Goal: Information Seeking & Learning: Understand process/instructions

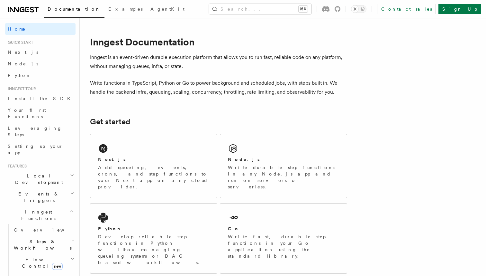
click at [34, 172] on span "Local Development" at bounding box center [37, 178] width 65 height 13
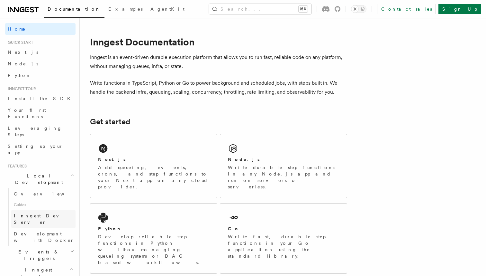
click at [33, 213] on span "Inngest Dev Server" at bounding box center [41, 219] width 55 height 12
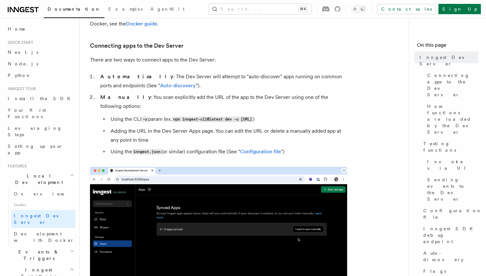
scroll to position [213, 0]
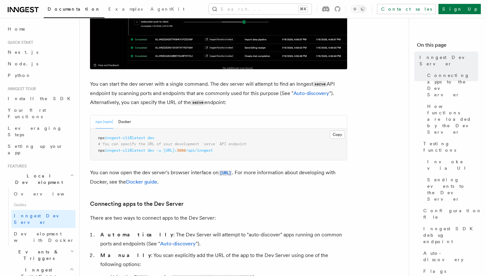
click at [114, 136] on span "inngest-cli@latest" at bounding box center [125, 137] width 41 height 5
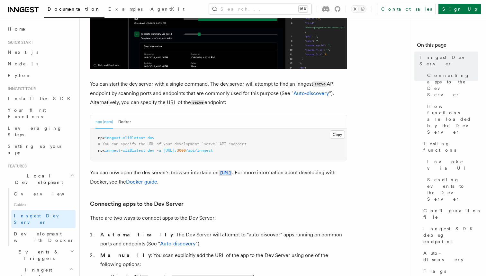
click at [114, 136] on span "inngest-cli@latest" at bounding box center [125, 137] width 41 height 5
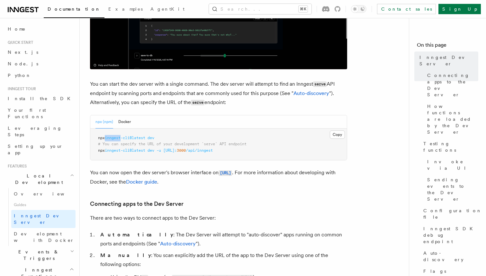
click at [114, 136] on span "inngest-cli@latest" at bounding box center [125, 137] width 41 height 5
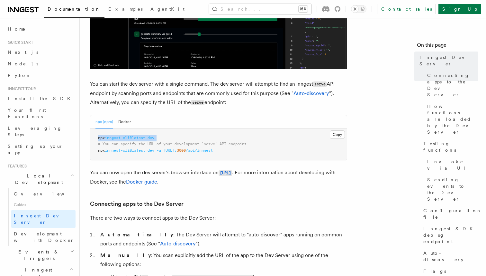
copy code "npx inngest-cli@latest dev"
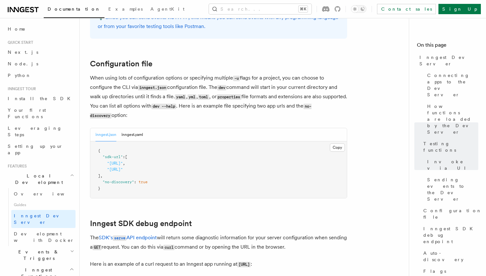
scroll to position [1661, 0]
